Goal: Find specific page/section: Find specific page/section

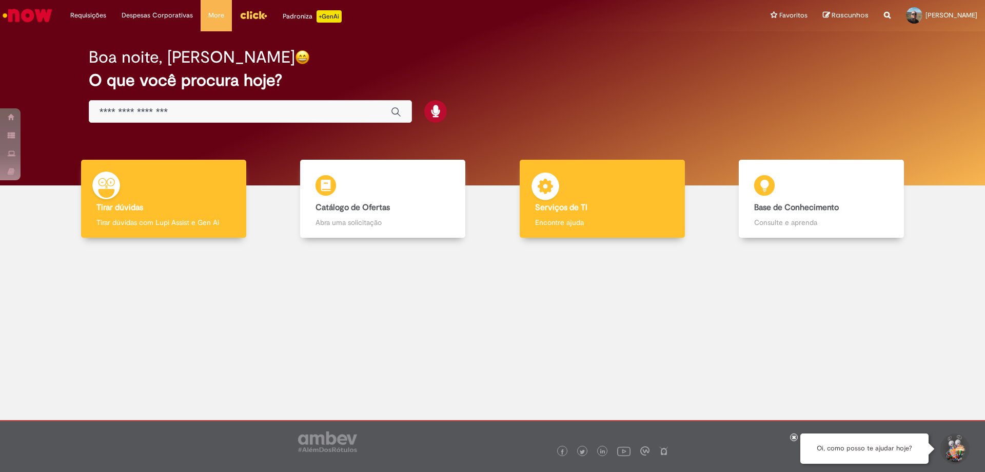
click at [571, 203] on b "Serviços de TI" at bounding box center [561, 207] width 52 height 10
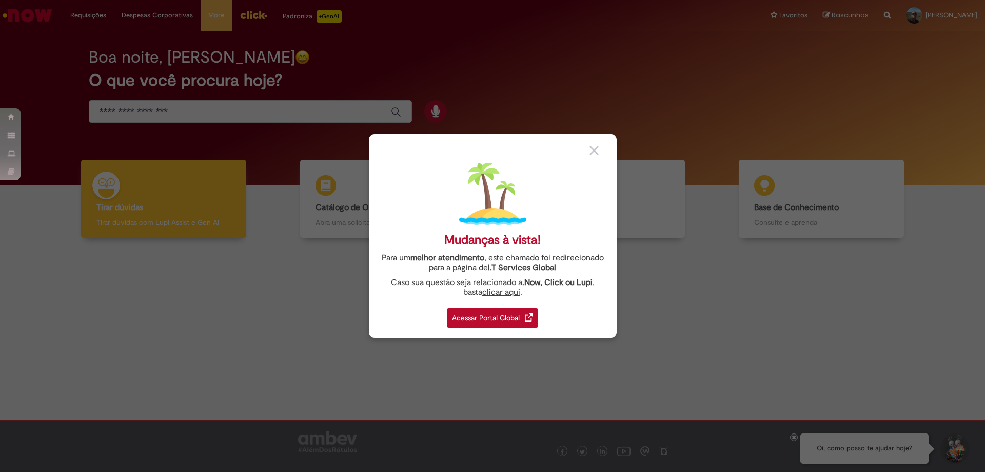
click at [494, 315] on div "Acessar Portal Global" at bounding box center [492, 317] width 91 height 19
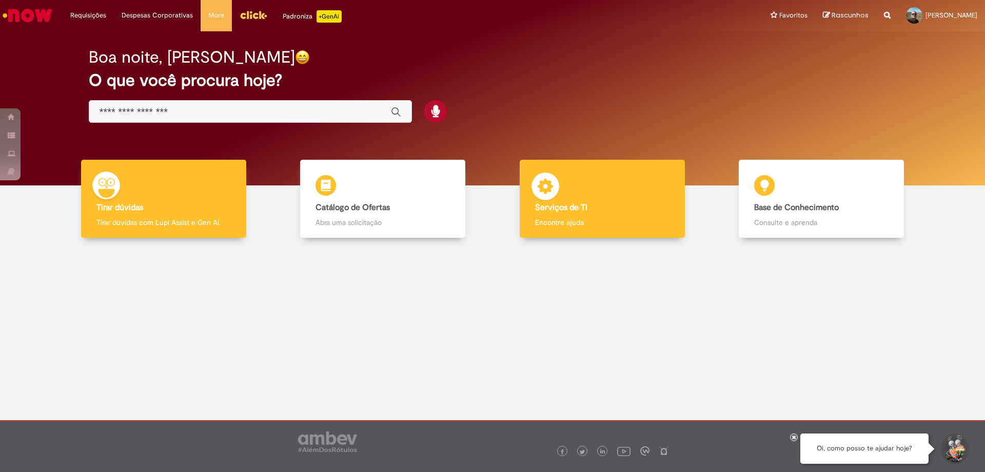
click at [591, 214] on div "Serviços de TI Serviços de TI Encontre ajuda" at bounding box center [602, 199] width 165 height 79
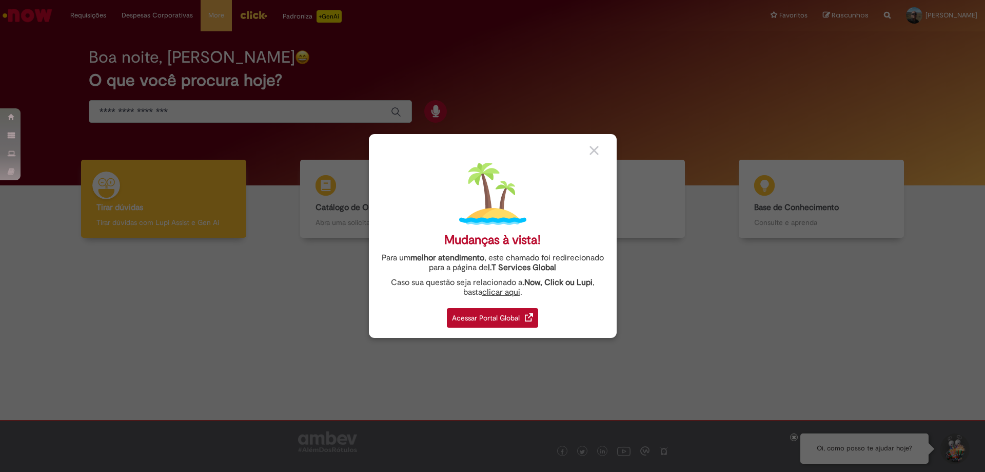
click at [597, 149] on img at bounding box center [594, 150] width 9 height 9
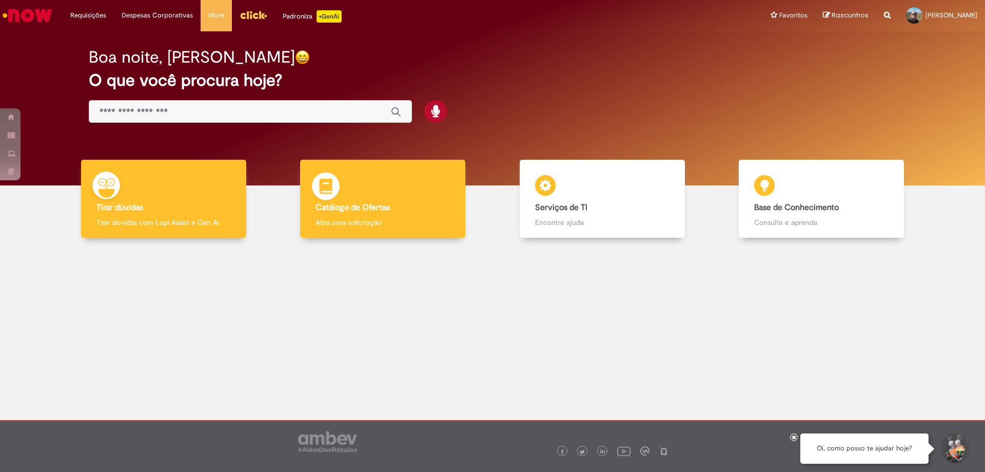
click at [343, 205] on b "Catálogo de Ofertas" at bounding box center [353, 207] width 74 height 10
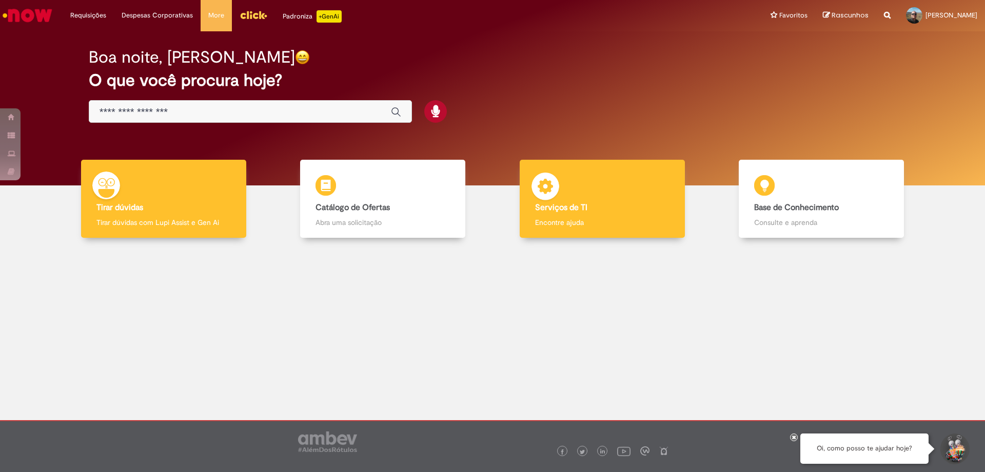
click at [572, 199] on div "Serviços de TI Serviços de TI Encontre ajuda" at bounding box center [602, 199] width 165 height 79
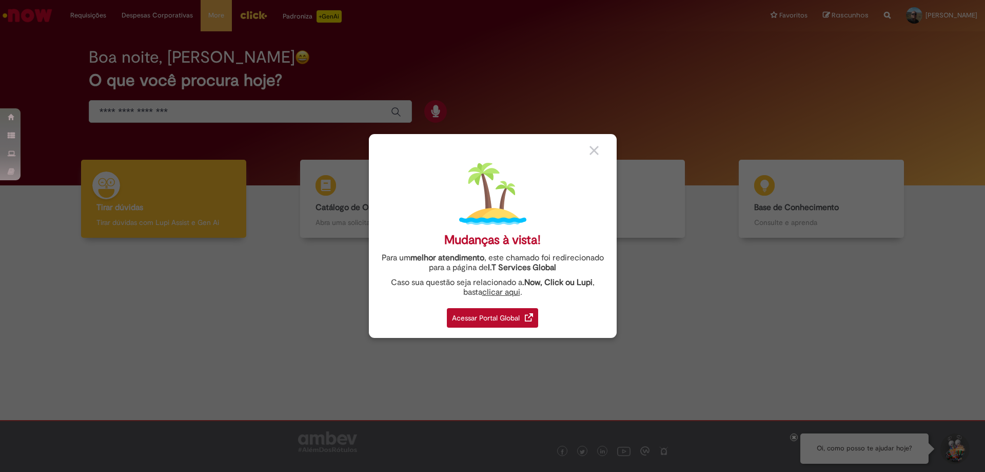
click at [472, 310] on div "Acessar Portal Global" at bounding box center [492, 317] width 91 height 19
